Goal: Task Accomplishment & Management: Manage account settings

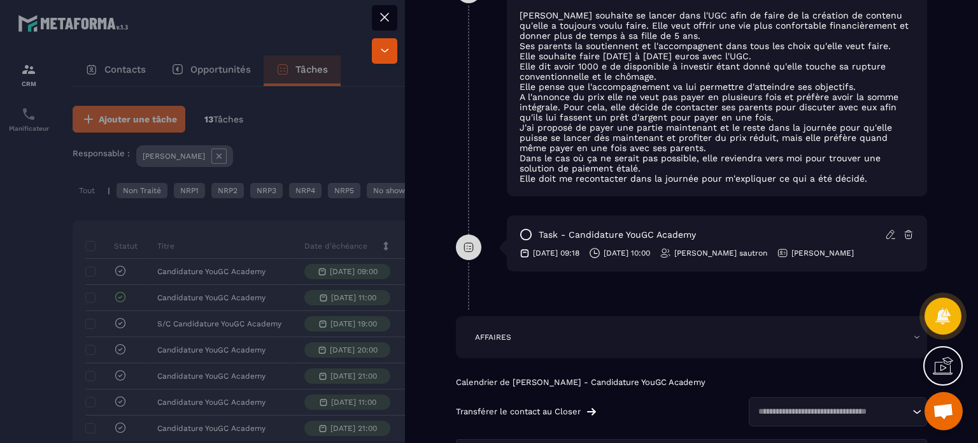
scroll to position [1019, 0]
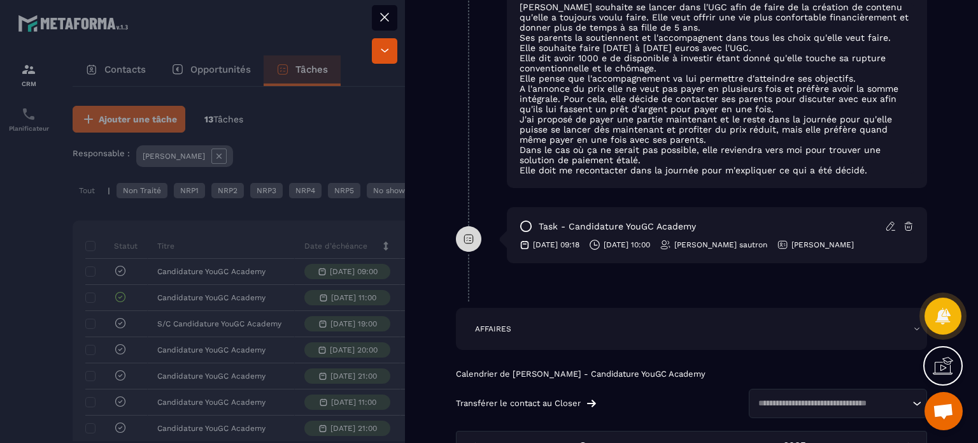
click at [307, 310] on div at bounding box center [489, 221] width 978 height 443
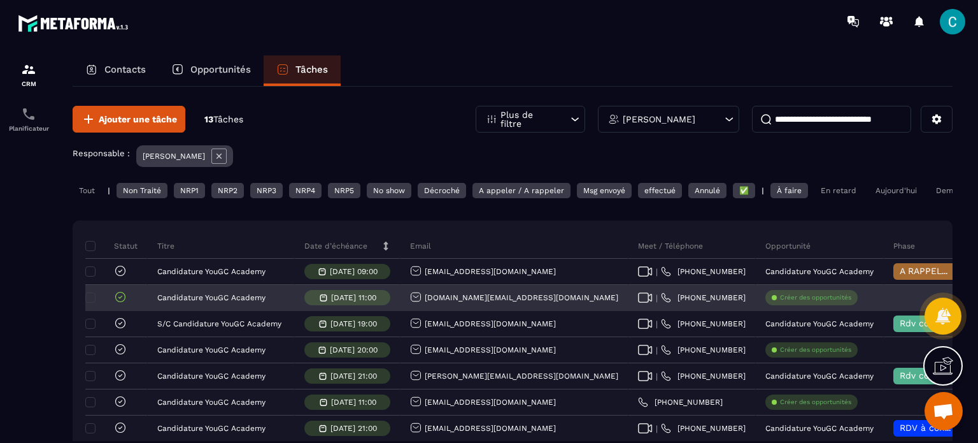
click at [120, 303] on icon at bounding box center [120, 296] width 13 height 13
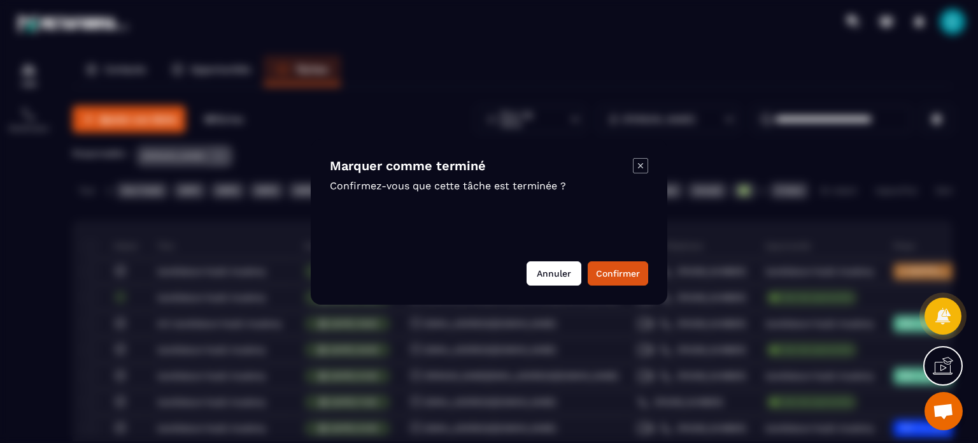
click at [557, 276] on button "Annuler" at bounding box center [554, 273] width 55 height 24
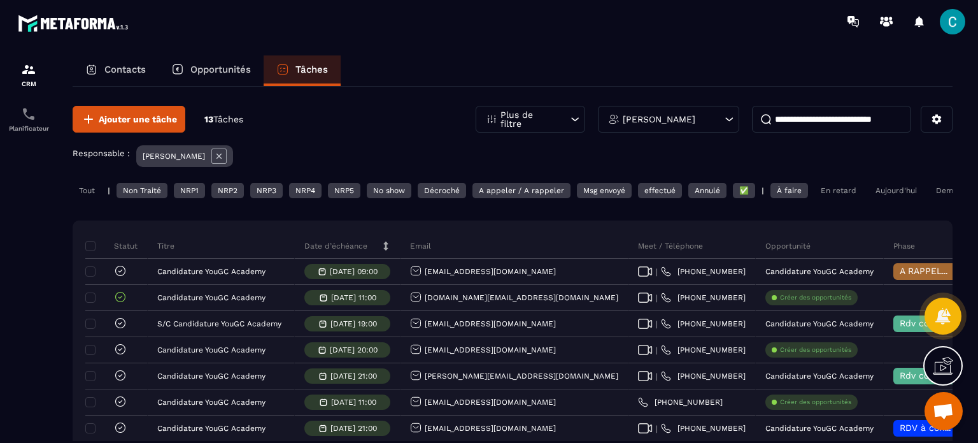
click at [791, 195] on div "À faire" at bounding box center [790, 190] width 38 height 15
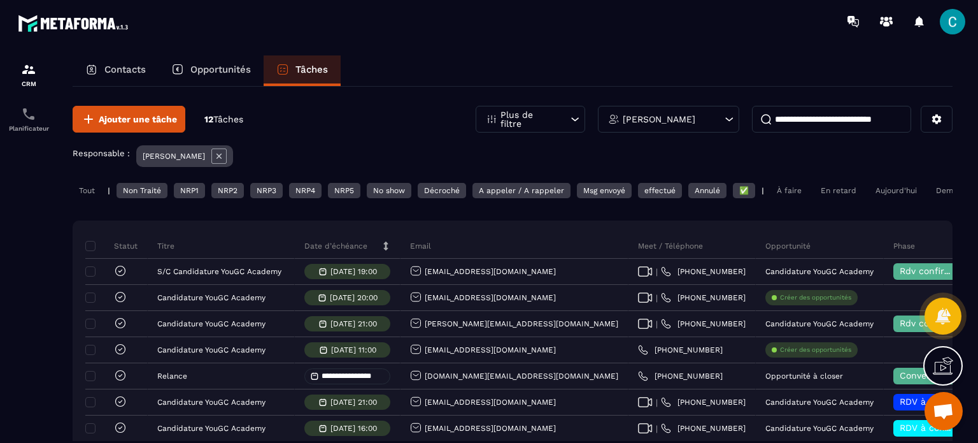
click at [825, 186] on div "En retard" at bounding box center [839, 190] width 48 height 15
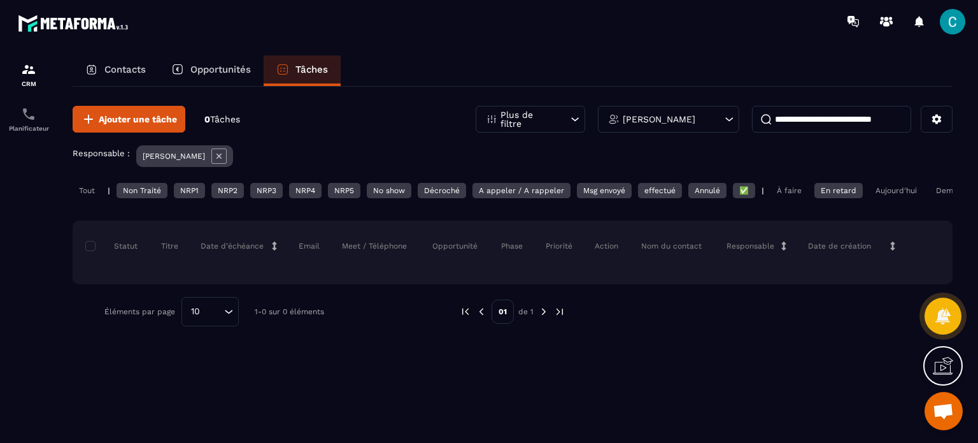
click at [798, 186] on div "À faire" at bounding box center [790, 190] width 38 height 15
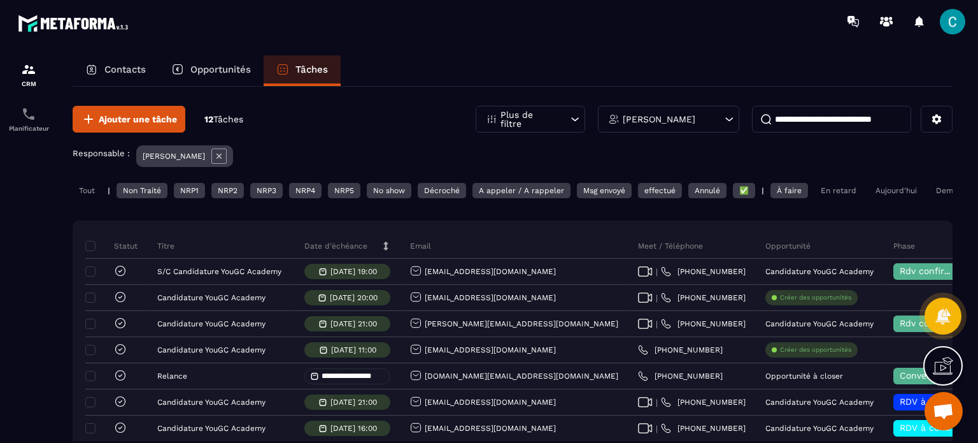
click at [876, 190] on div "Aujourd'hui" at bounding box center [896, 190] width 54 height 15
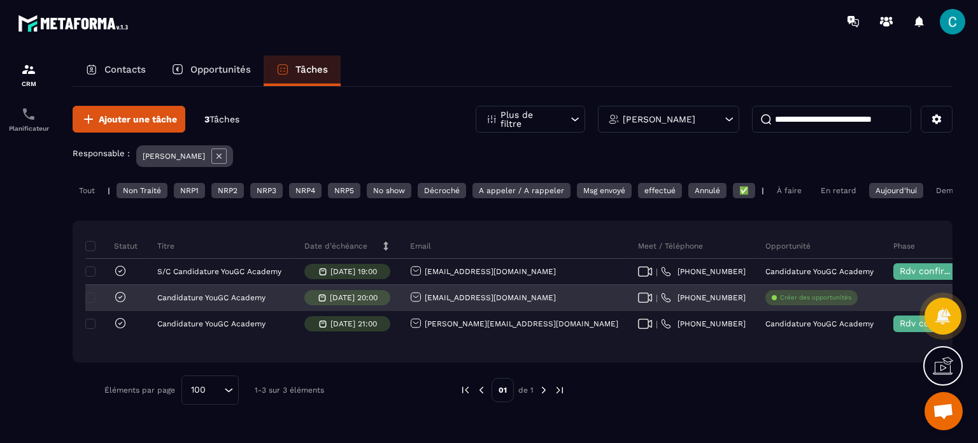
click at [120, 303] on icon at bounding box center [120, 296] width 13 height 13
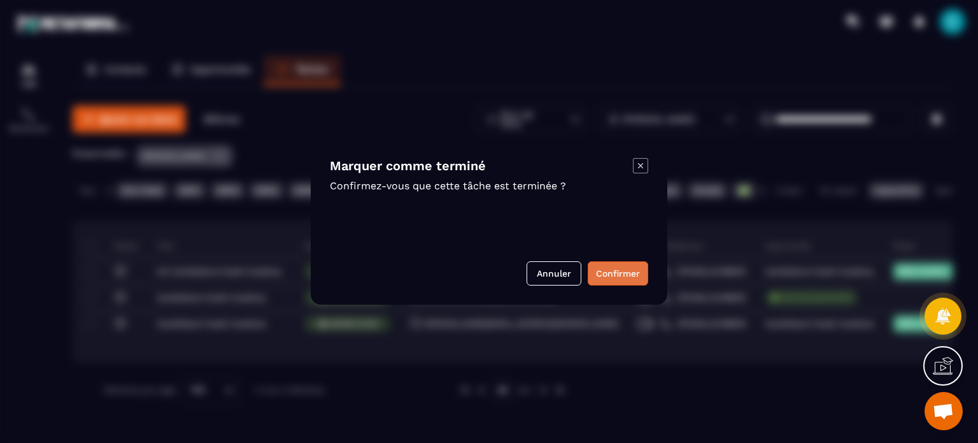
click at [620, 272] on button "Confirmer" at bounding box center [618, 273] width 61 height 24
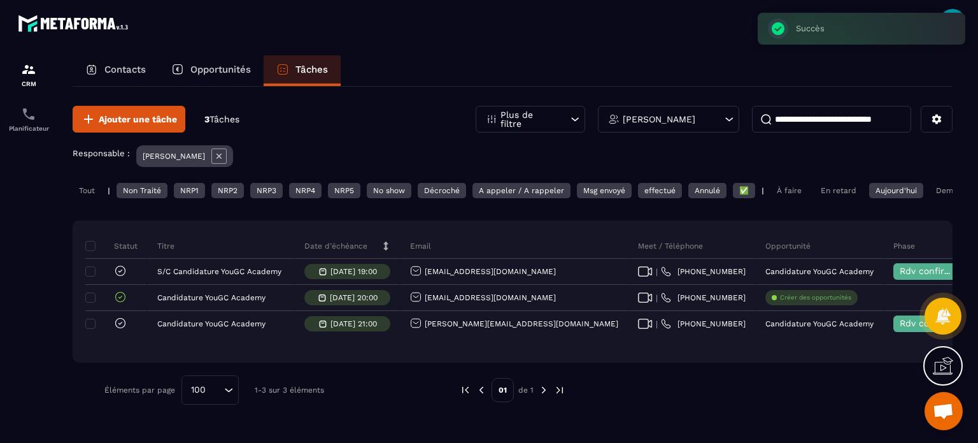
click at [953, 187] on div "Contacts Opportunités Tâches Ajouter une tâche 3 Tâches Plus de filtre [PERSON_…" at bounding box center [513, 260] width 906 height 411
click at [938, 190] on div "Demain" at bounding box center [950, 190] width 41 height 15
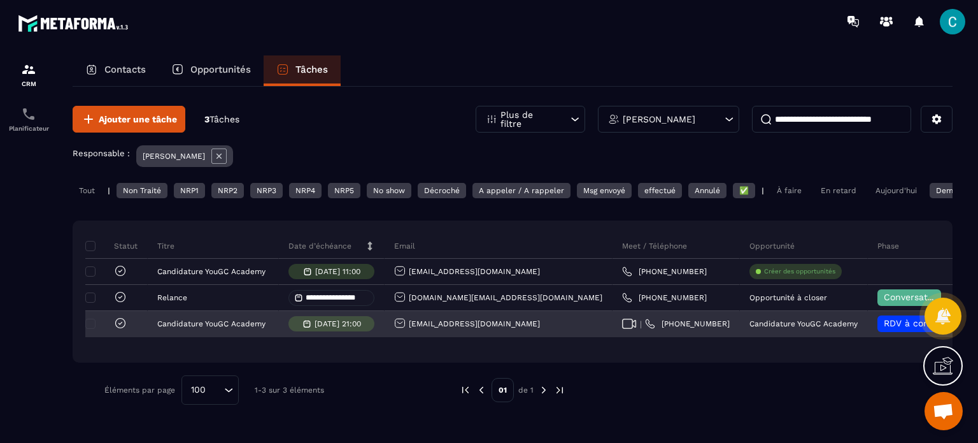
click at [750, 328] on p "Candidature YouGC Academy" at bounding box center [804, 323] width 108 height 9
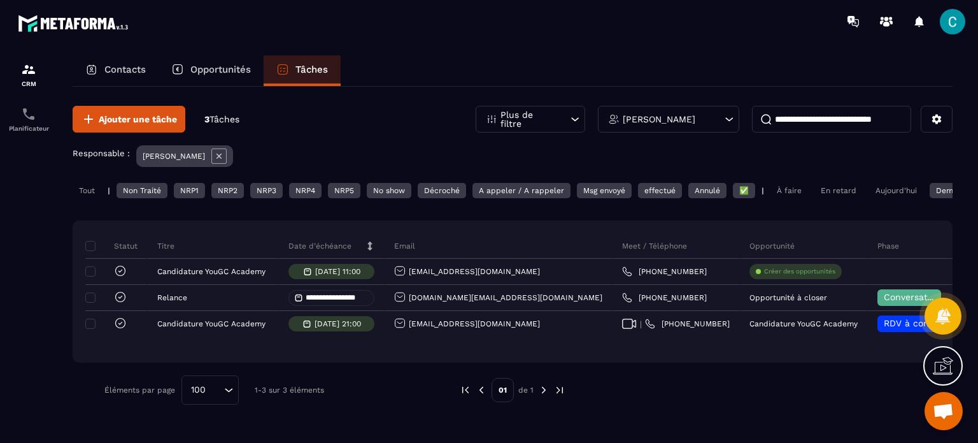
click at [206, 66] on p "Opportunités" at bounding box center [220, 69] width 61 height 11
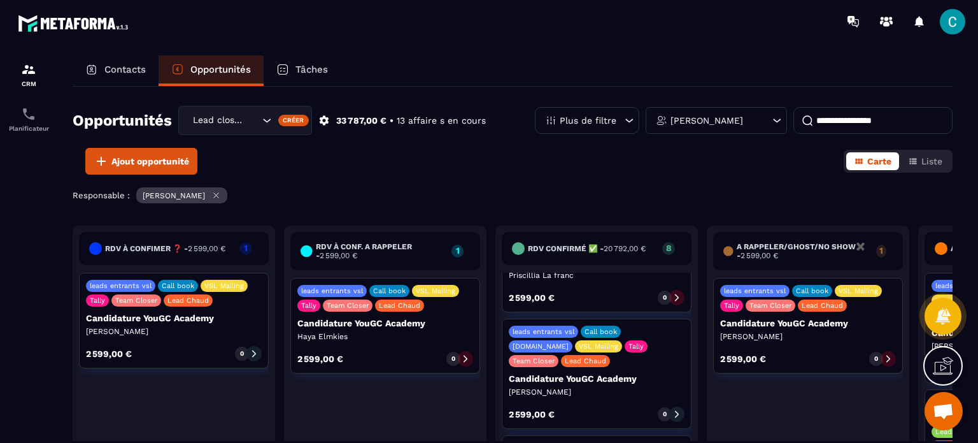
scroll to position [255, 0]
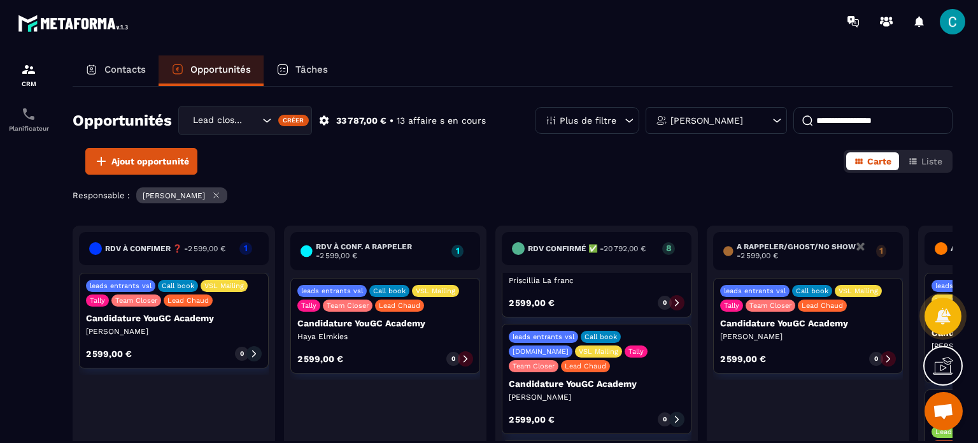
click at [560, 392] on p "[PERSON_NAME]" at bounding box center [597, 397] width 176 height 10
click at [548, 378] on p "Candidature YouGC Academy" at bounding box center [597, 383] width 176 height 10
